Goal: Task Accomplishment & Management: Use online tool/utility

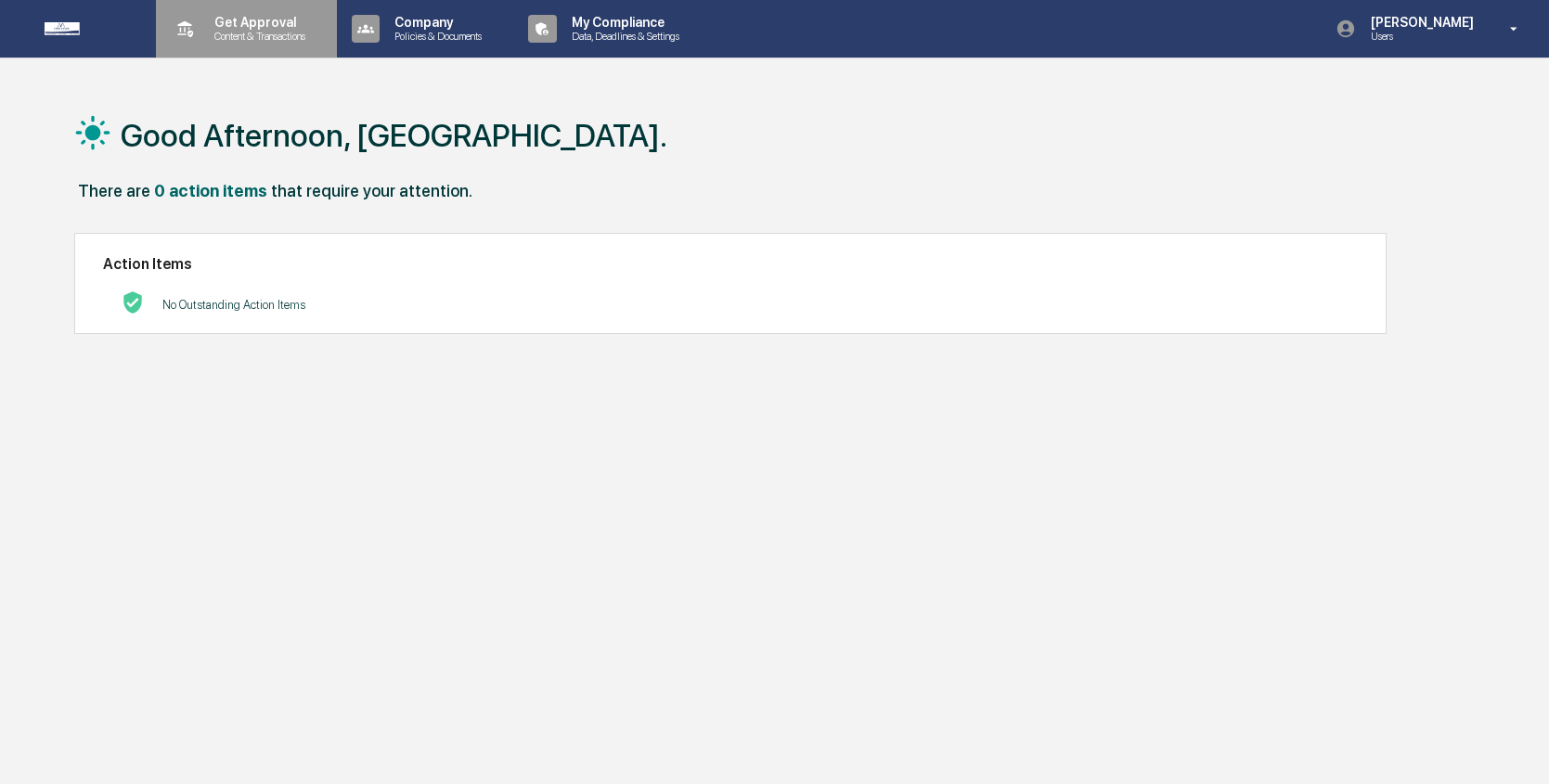
click at [258, 39] on p "Content & Transactions" at bounding box center [257, 35] width 115 height 13
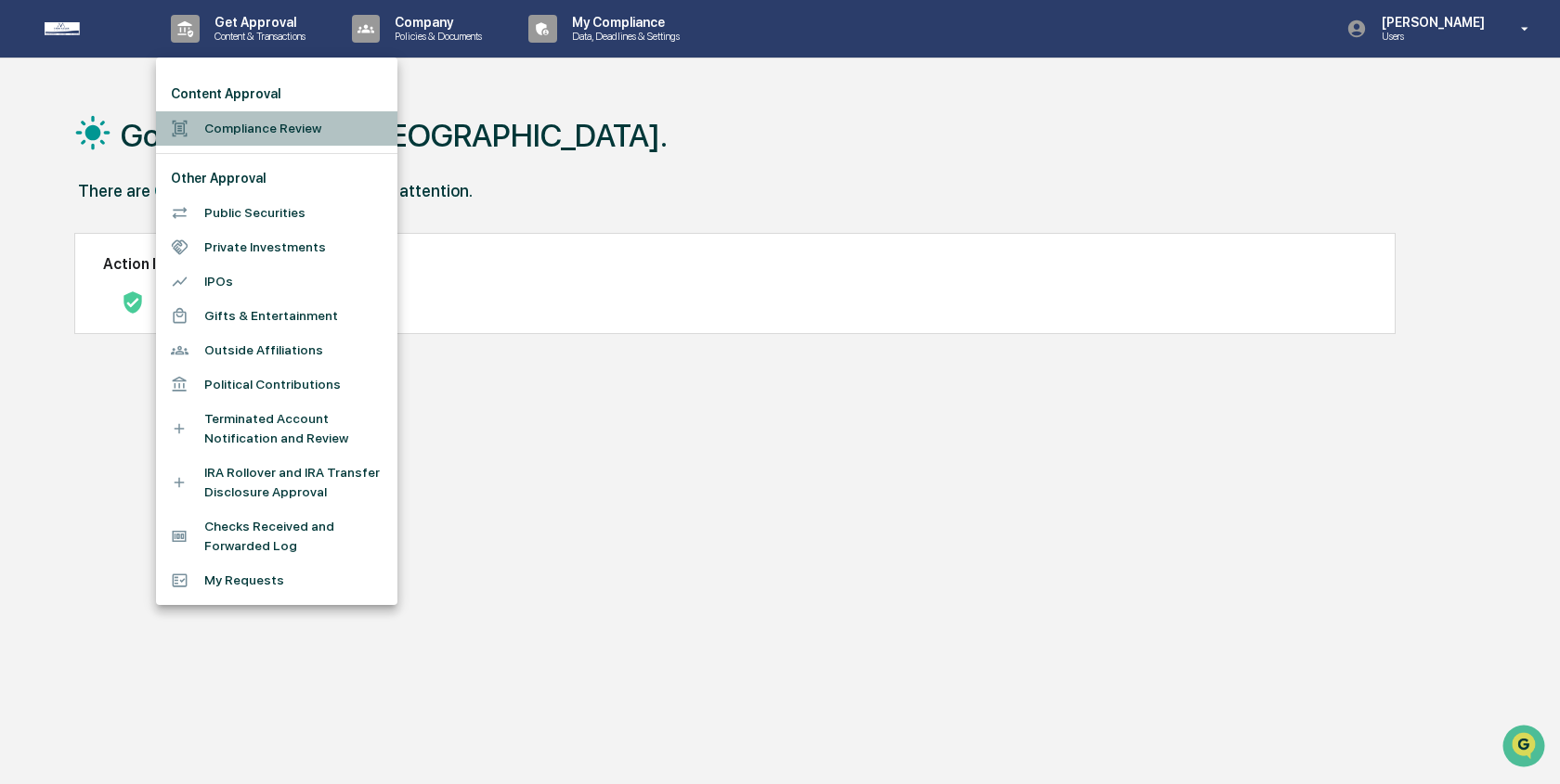
click at [314, 131] on li "Compliance Review" at bounding box center [277, 128] width 241 height 34
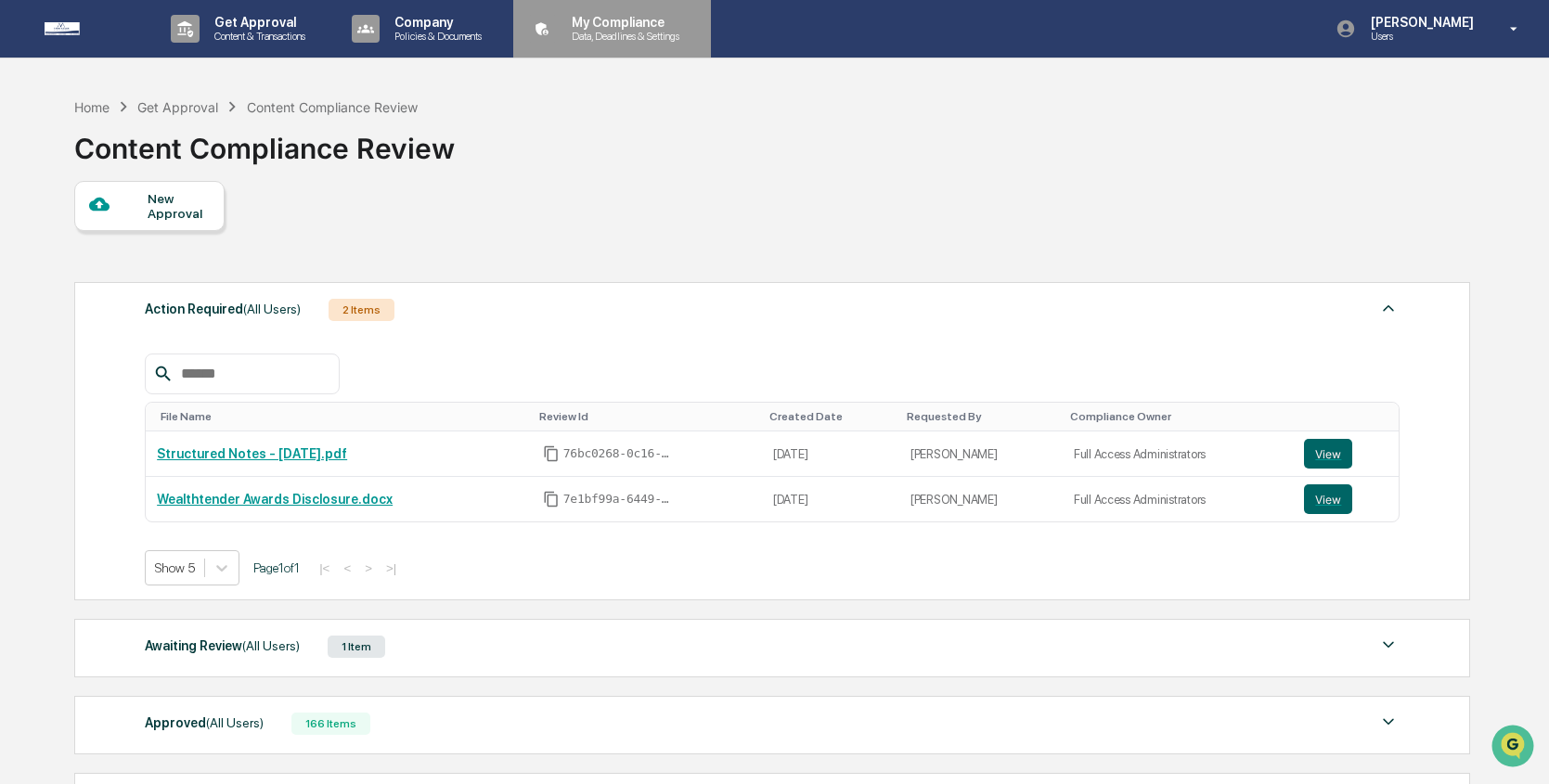
click at [645, 38] on p "Data, Deadlines & Settings" at bounding box center [623, 35] width 131 height 13
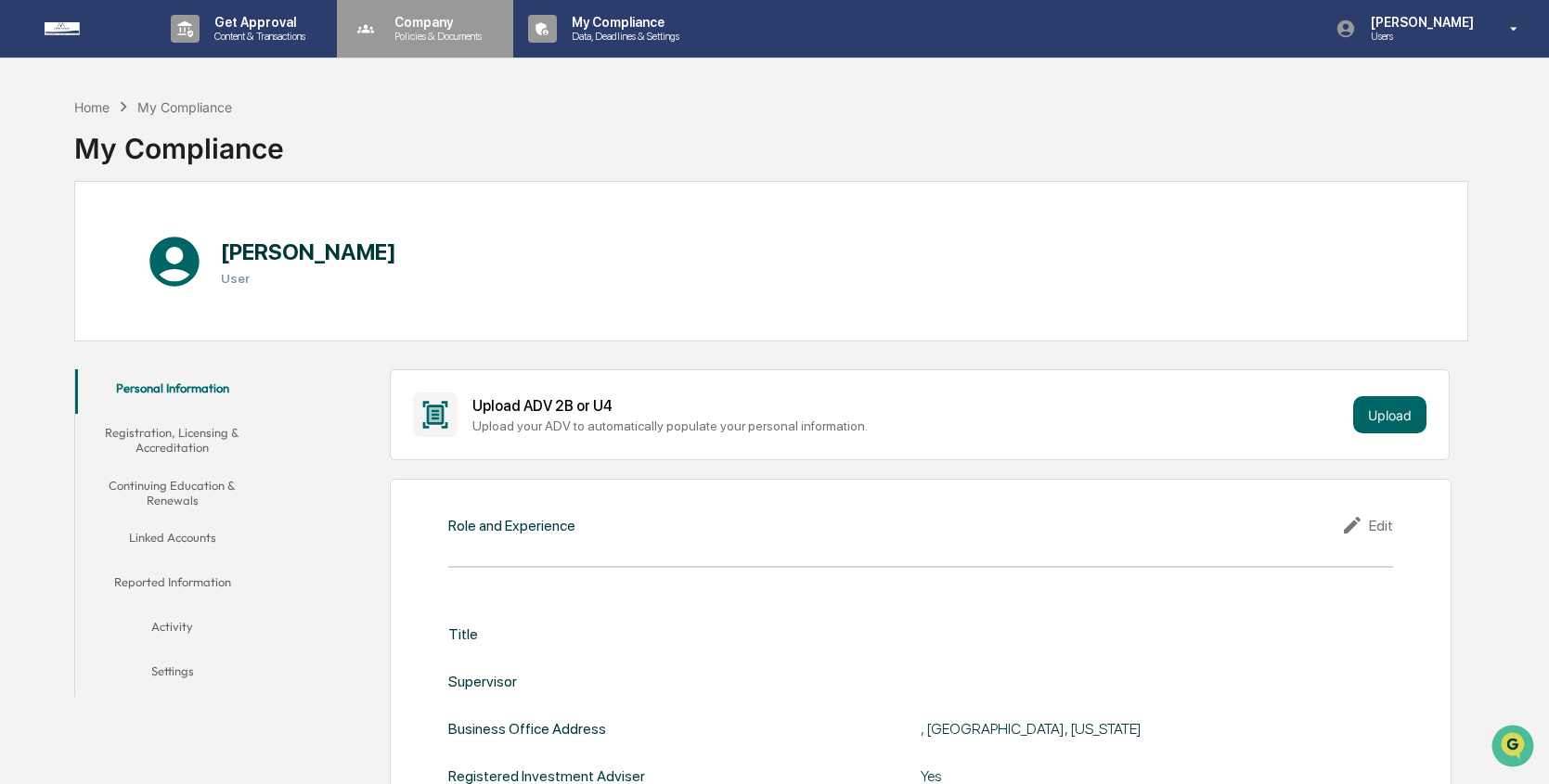
click at [491, 26] on p "Company" at bounding box center [435, 22] width 112 height 15
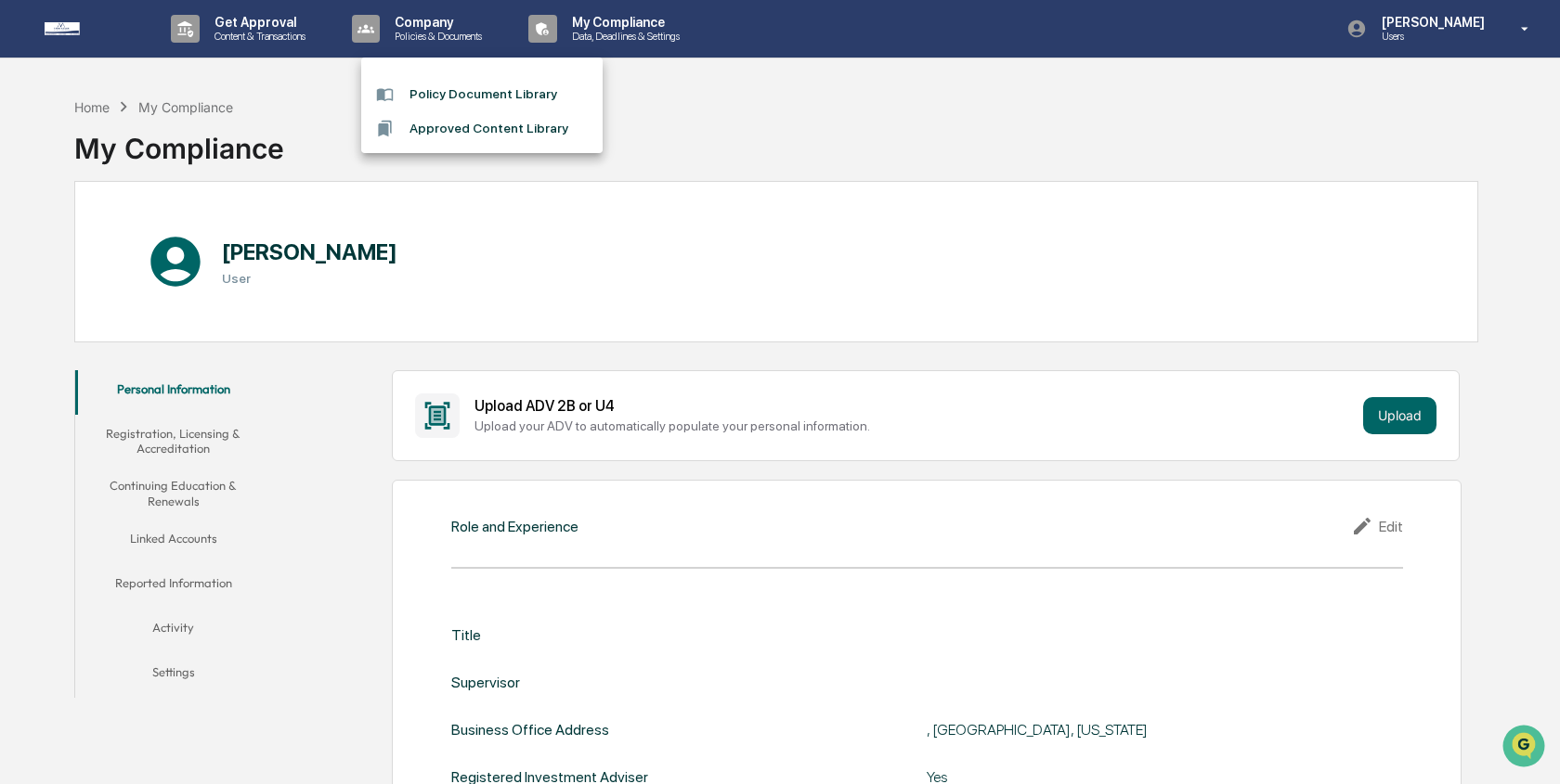
click at [313, 24] on div at bounding box center [780, 392] width 1560 height 784
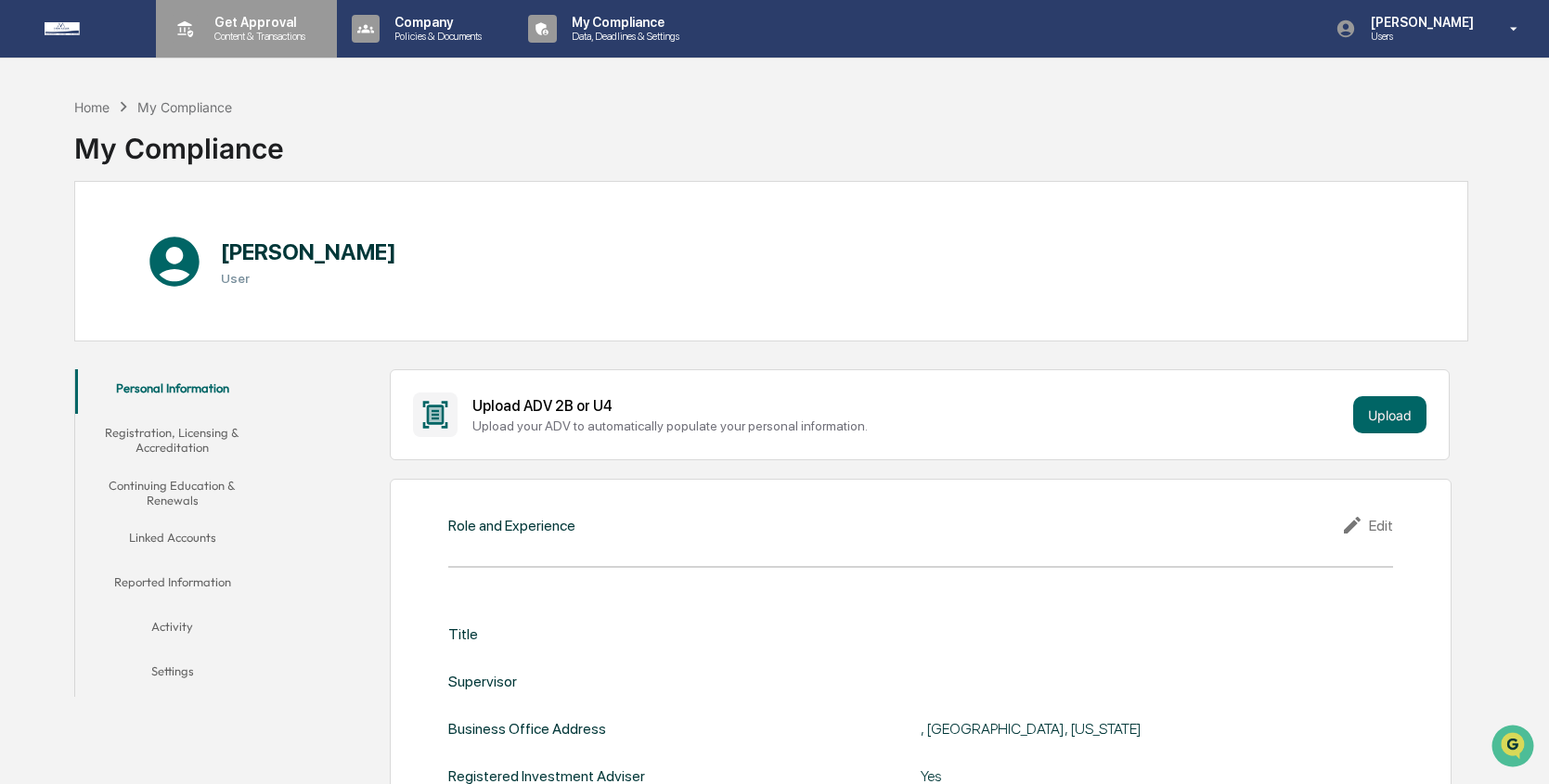
click at [258, 26] on p "Get Approval" at bounding box center [257, 22] width 115 height 15
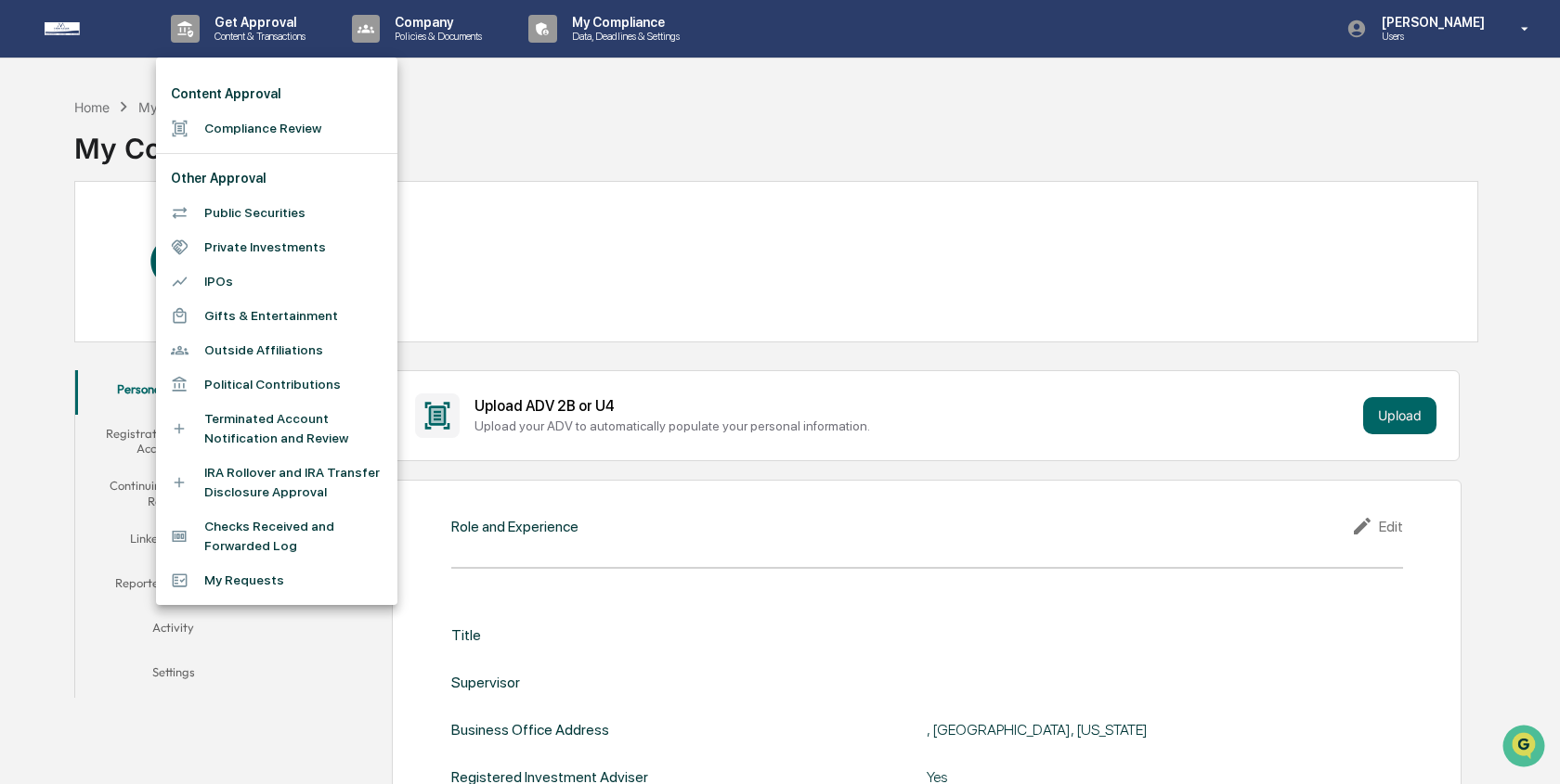
click at [291, 120] on li "Compliance Review" at bounding box center [277, 128] width 241 height 34
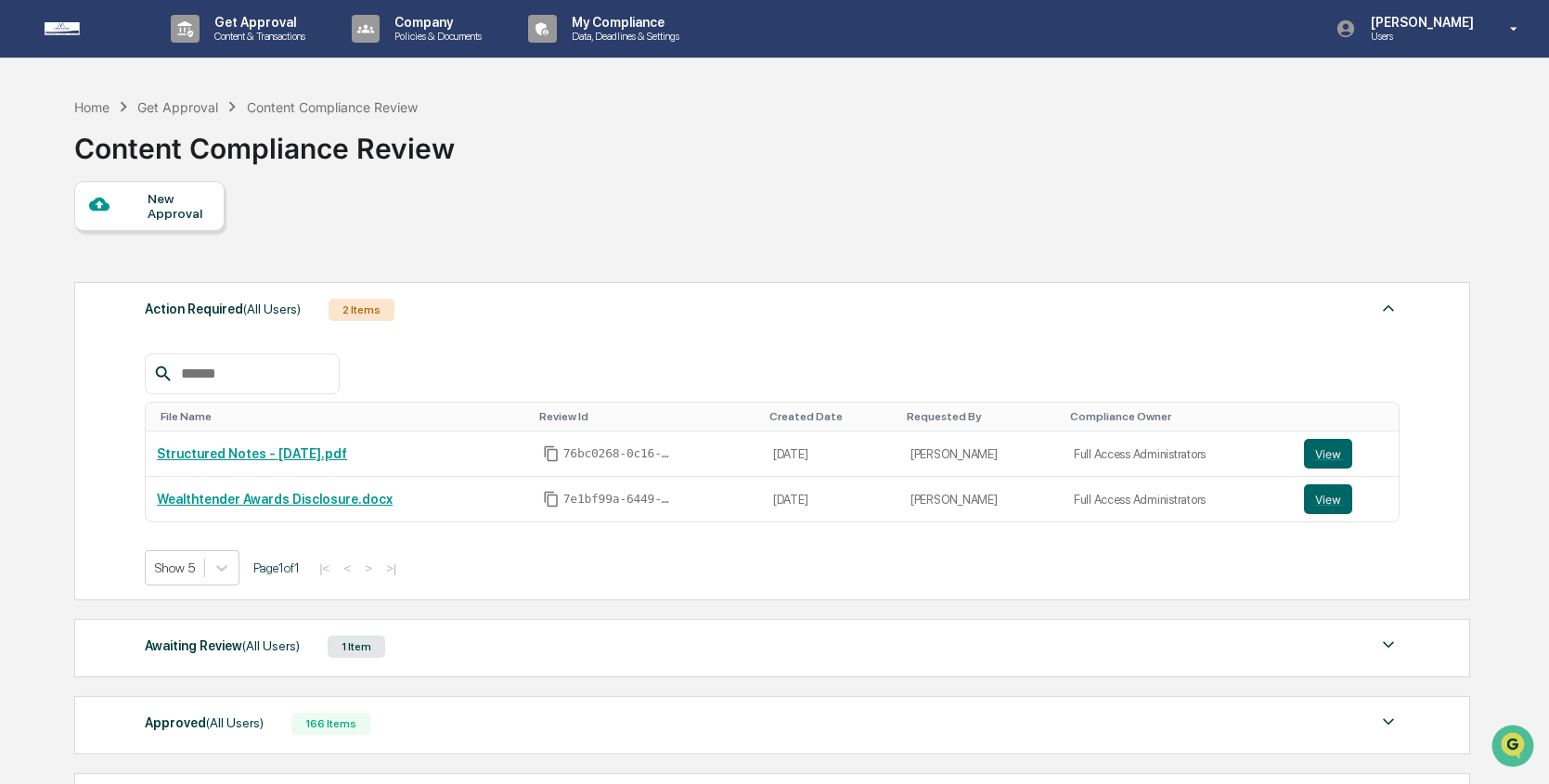
click at [183, 214] on div "New Approval" at bounding box center [178, 206] width 62 height 29
